Goal: Transaction & Acquisition: Purchase product/service

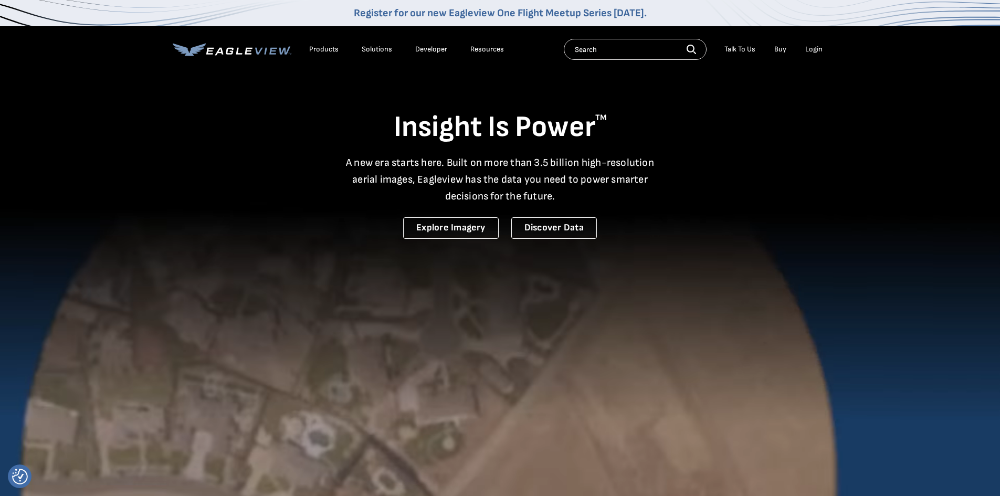
click at [811, 49] on div "Login" at bounding box center [813, 49] width 17 height 9
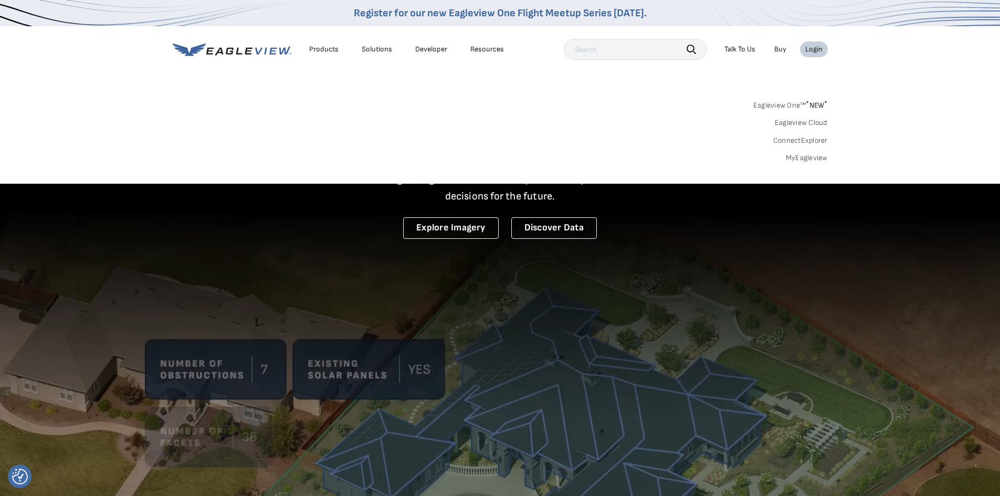
click at [811, 49] on div "Login" at bounding box center [813, 49] width 17 height 9
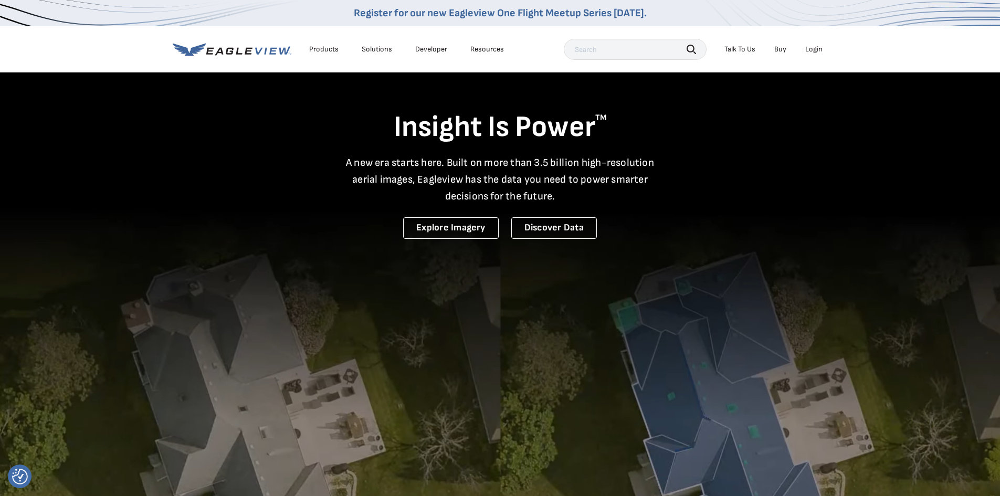
click at [778, 49] on link "Buy" at bounding box center [780, 49] width 12 height 9
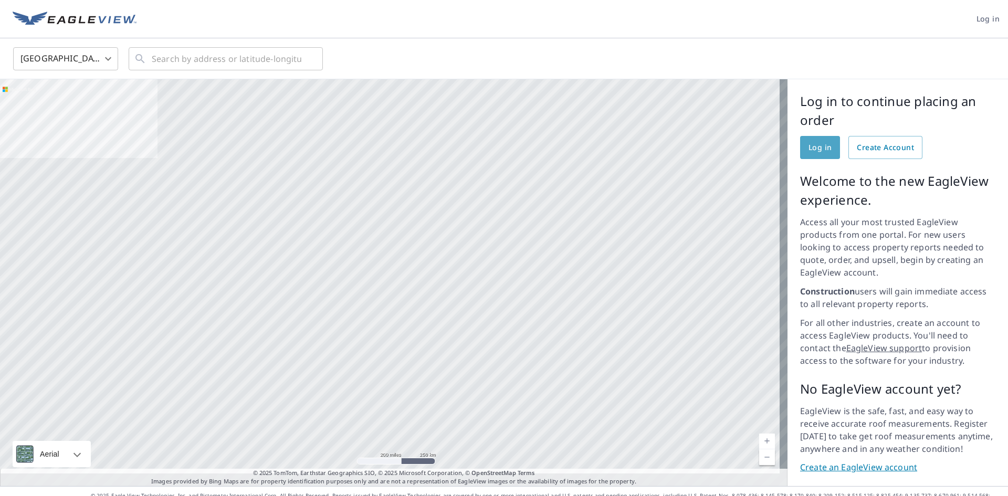
click at [810, 145] on span "Log in" at bounding box center [819, 147] width 23 height 13
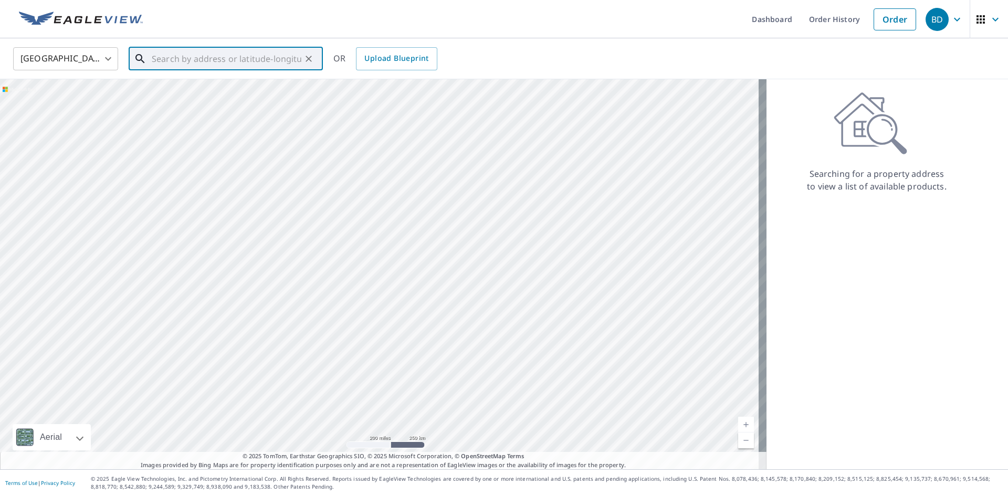
click at [188, 58] on input "text" at bounding box center [227, 58] width 150 height 29
paste input "9056 Oleander Avenue Morton Grove IL 60053"
click at [203, 97] on p "Morton Grove, IL 60053" at bounding box center [232, 101] width 165 height 10
type input "9056 Oleander Ave Morton Grove, IL 60053"
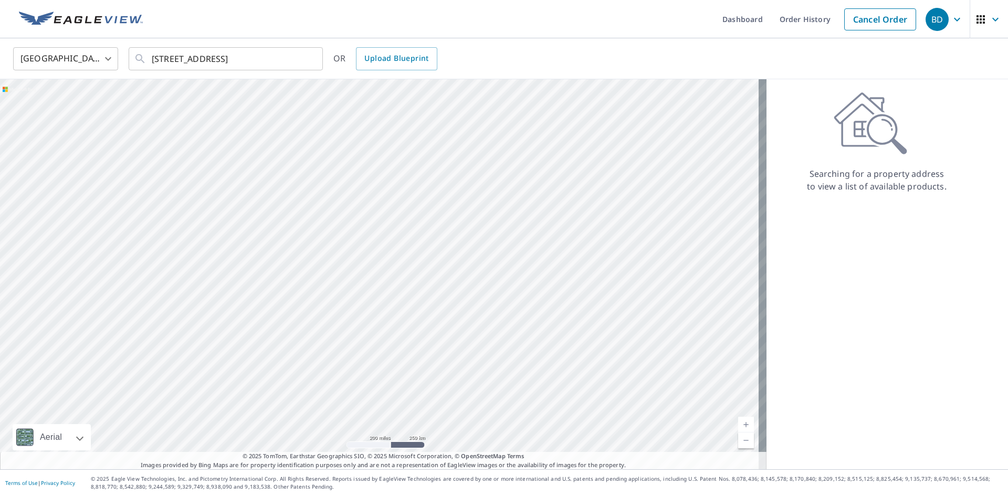
scroll to position [0, 0]
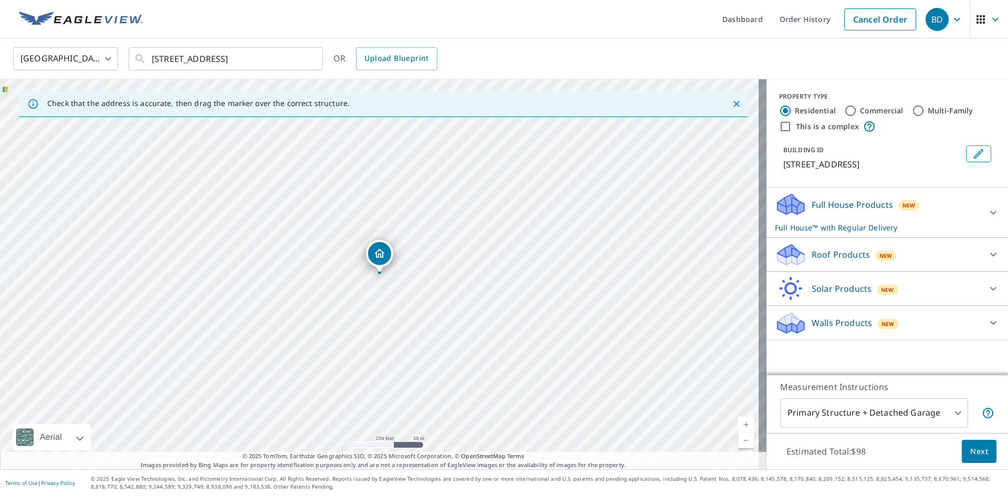
click at [931, 218] on div "Full House Products New Full House™ with Regular Delivery" at bounding box center [878, 212] width 206 height 41
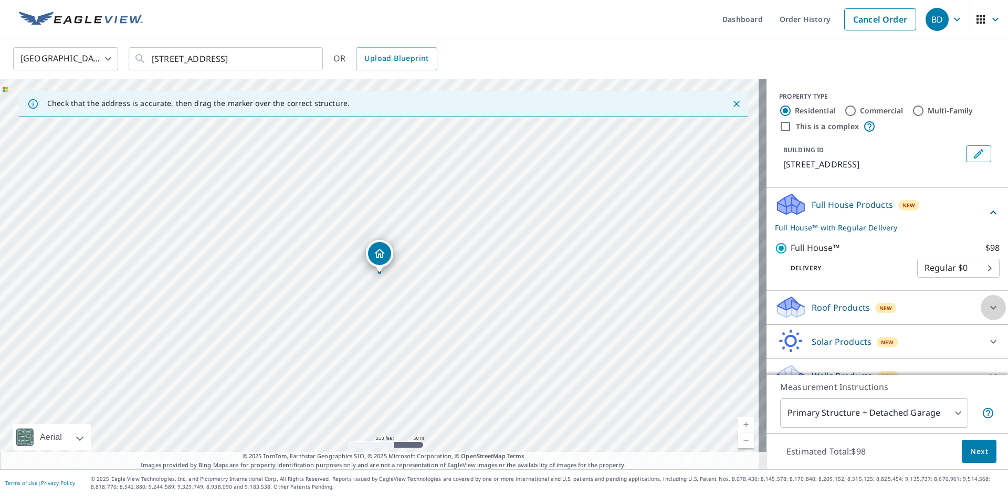
click at [990, 309] on icon at bounding box center [993, 307] width 6 height 4
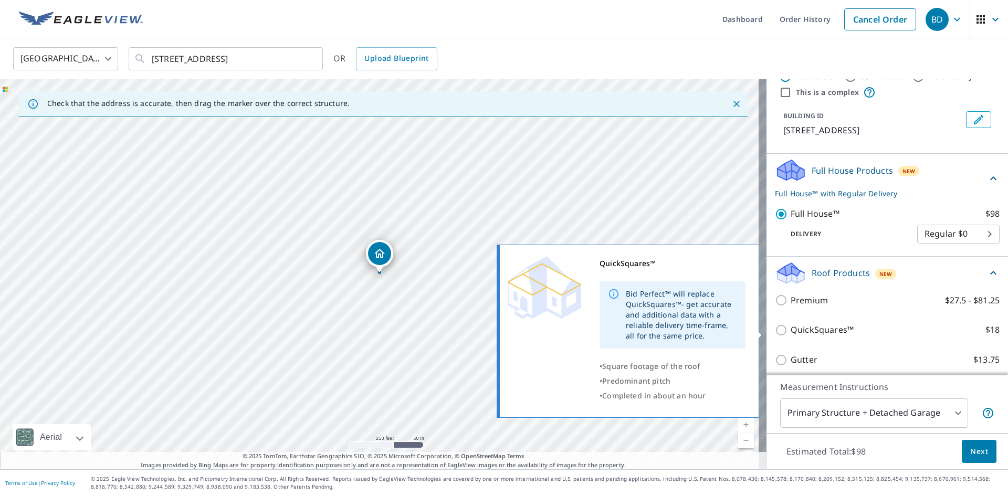
scroll to position [52, 0]
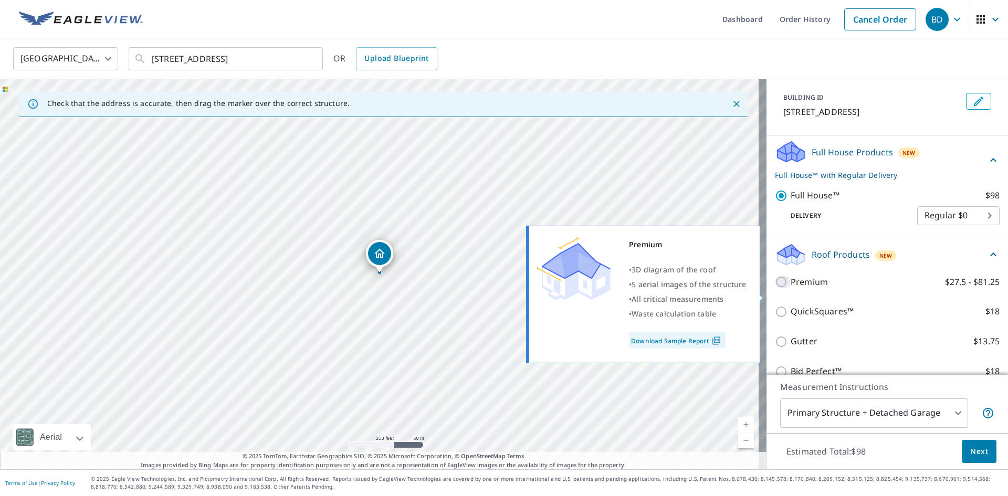
click at [775, 288] on input "Premium $27.5 - $81.25" at bounding box center [783, 282] width 16 height 13
checkbox input "true"
checkbox input "false"
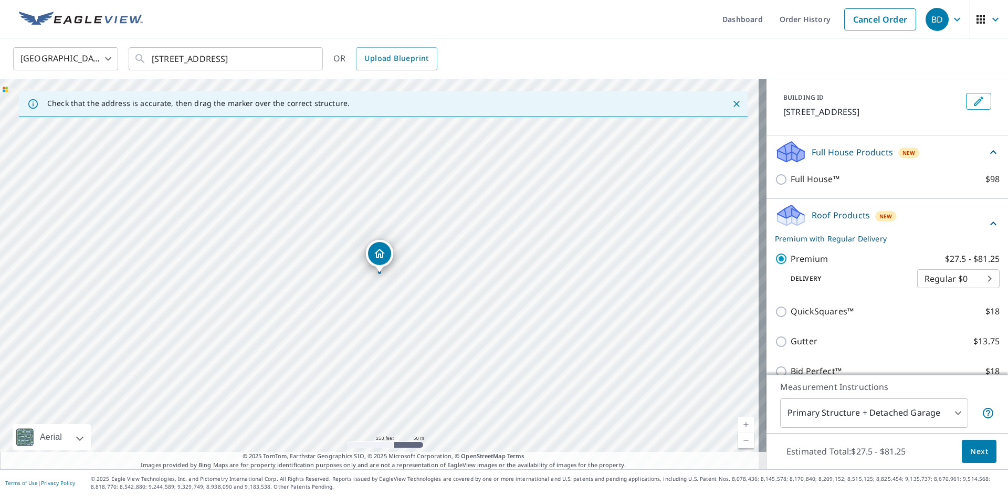
click at [977, 451] on span "Next" at bounding box center [979, 451] width 18 height 13
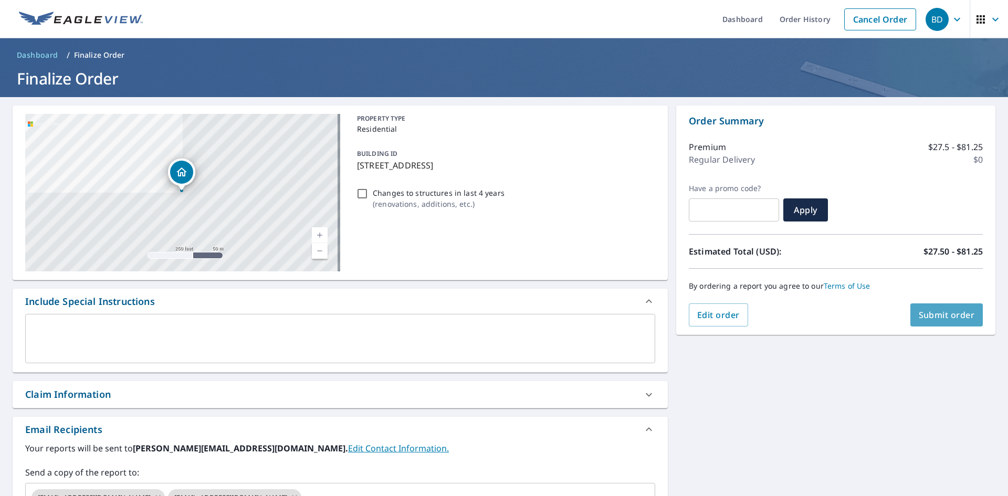
click at [938, 314] on span "Submit order" at bounding box center [947, 315] width 56 height 12
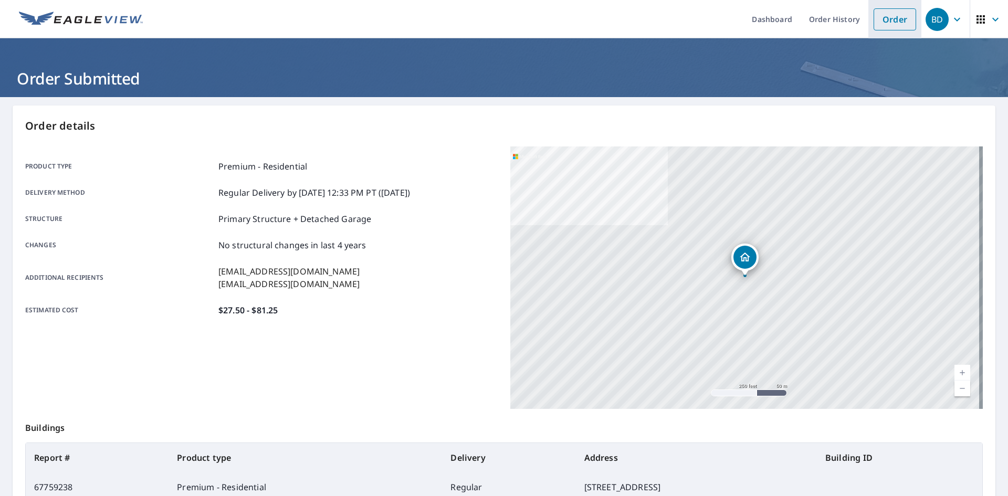
click at [883, 17] on link "Order" at bounding box center [894, 19] width 43 height 22
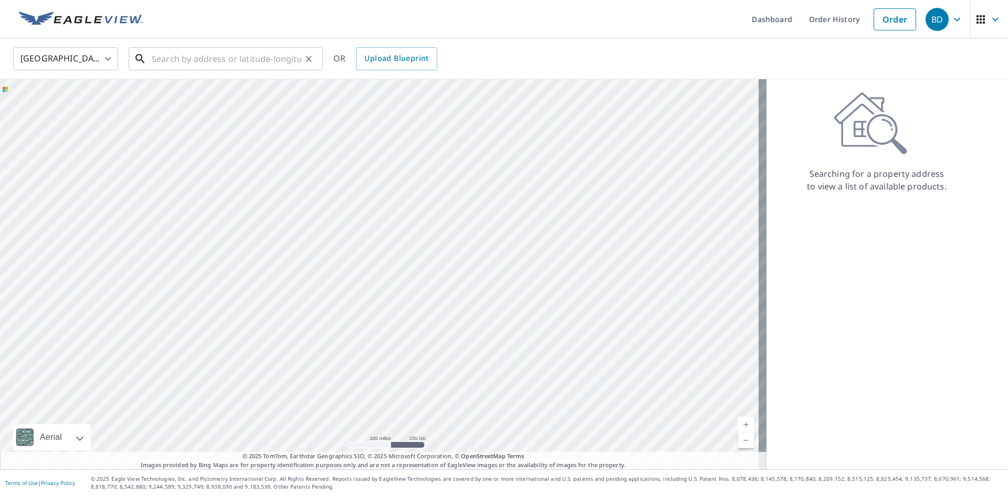
click at [200, 62] on input "text" at bounding box center [227, 58] width 150 height 29
paste input "836 Clyde Avenue Downers Grove IL 60516"
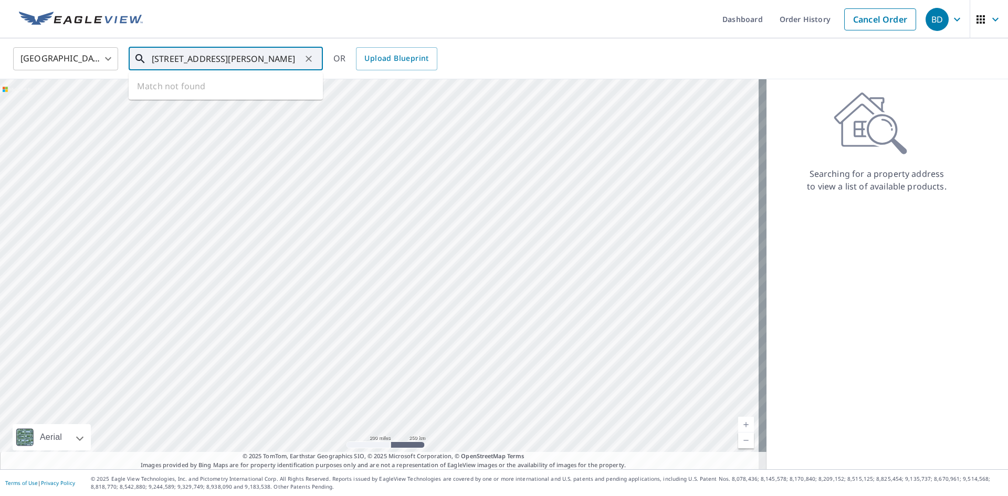
scroll to position [0, 22]
click at [189, 96] on p "Downers Grove, IL 60516" at bounding box center [232, 101] width 165 height 10
type input "836 Clyde Ave Downers Grove, IL 60516"
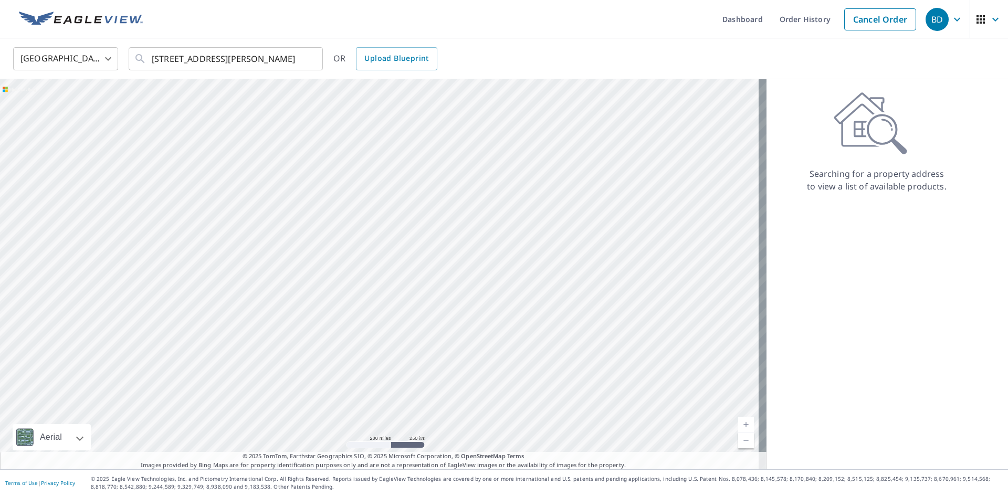
scroll to position [0, 0]
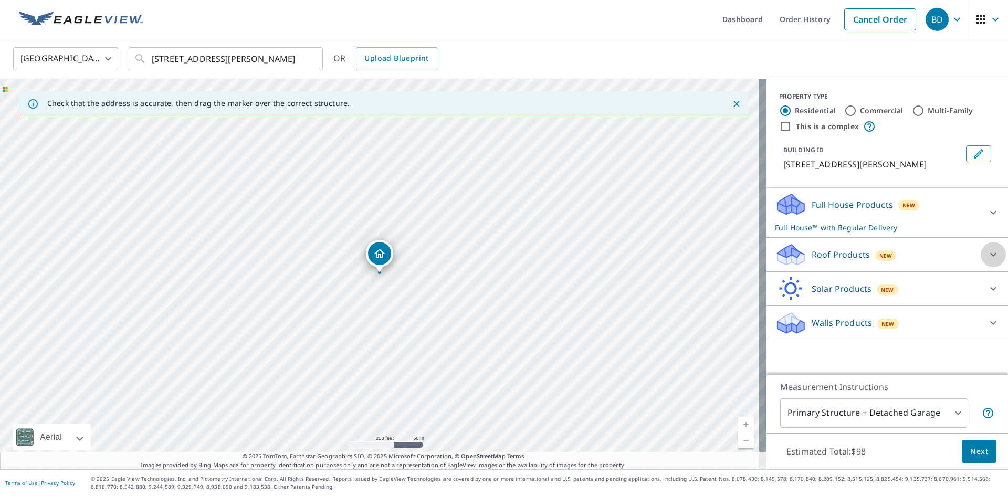
click at [987, 256] on icon at bounding box center [993, 254] width 13 height 13
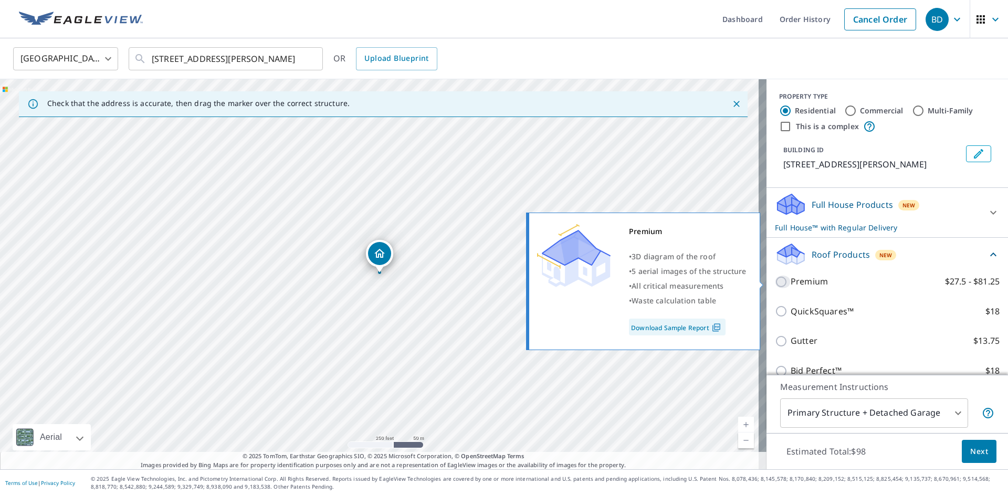
click at [775, 279] on input "Premium $27.5 - $81.25" at bounding box center [783, 282] width 16 height 13
checkbox input "true"
checkbox input "false"
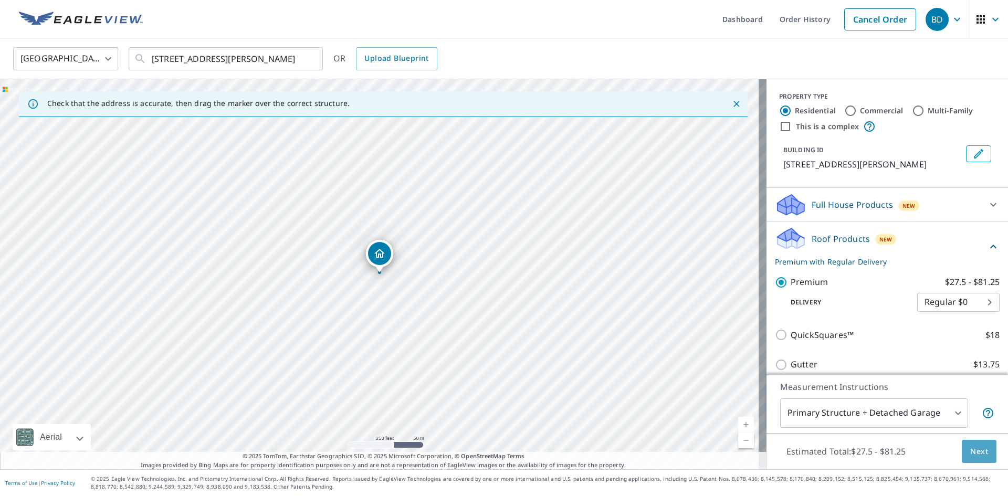
click at [973, 452] on span "Next" at bounding box center [979, 451] width 18 height 13
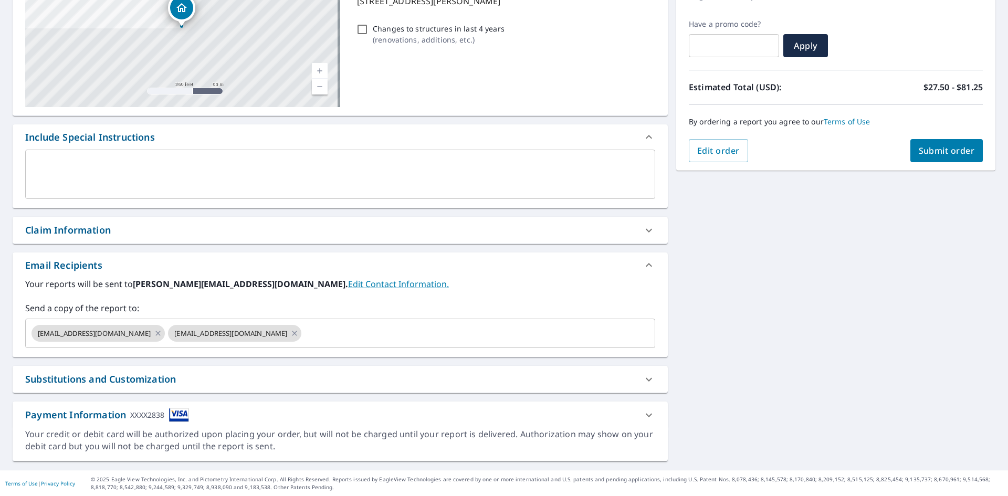
scroll to position [165, 0]
click at [154, 331] on icon at bounding box center [158, 333] width 8 height 12
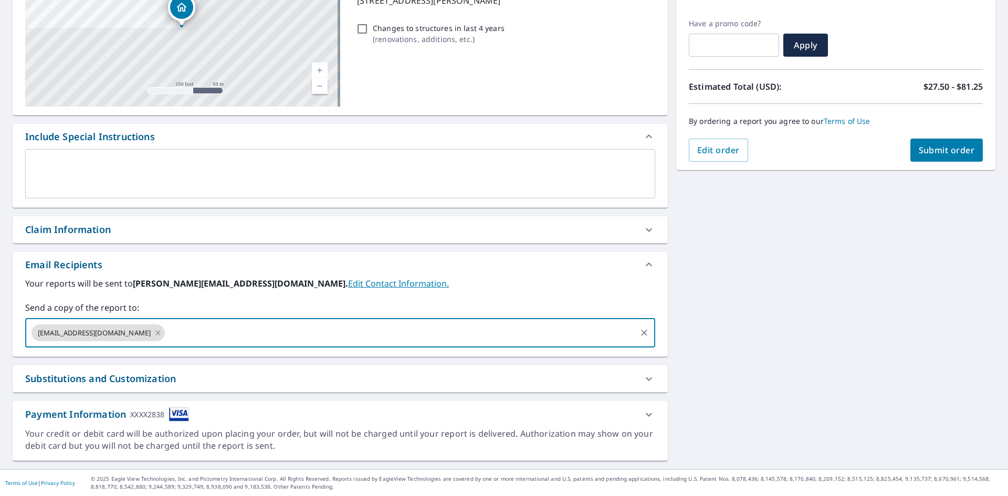
click at [166, 334] on input "text" at bounding box center [400, 333] width 468 height 20
type input "michaelbyrne@romexterra.com"
click at [542, 293] on div "Your reports will be sent to alex@windycityrestoration.com. Edit Contact Inform…" at bounding box center [340, 312] width 630 height 70
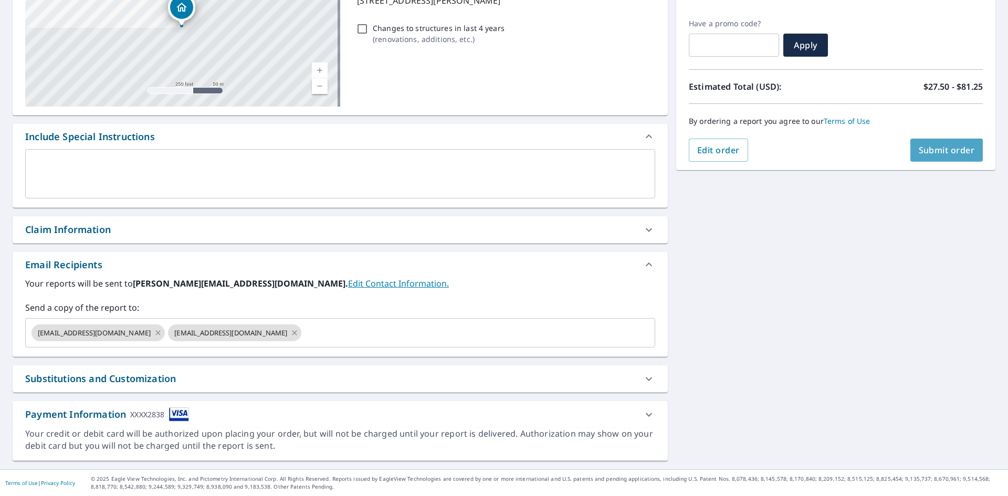
click at [947, 152] on span "Submit order" at bounding box center [947, 150] width 56 height 12
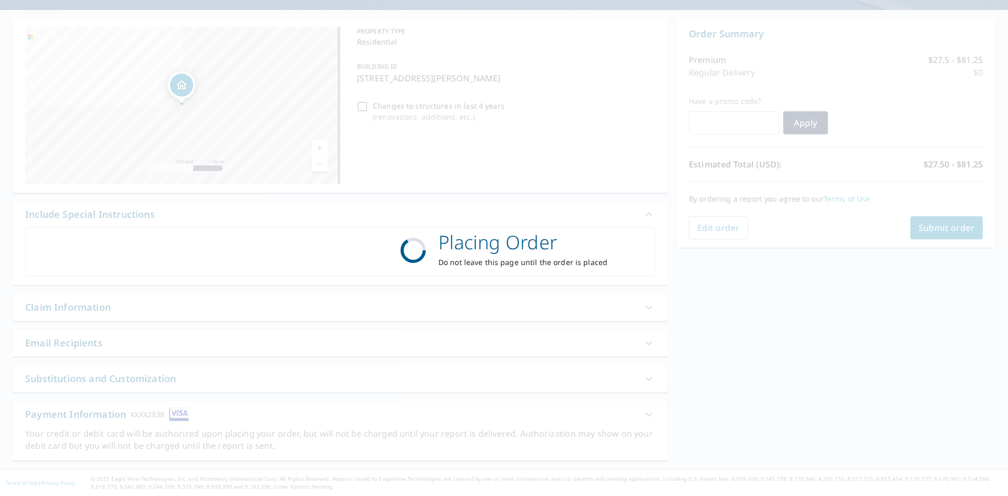
scroll to position [87, 0]
